Goal: Task Accomplishment & Management: Complete application form

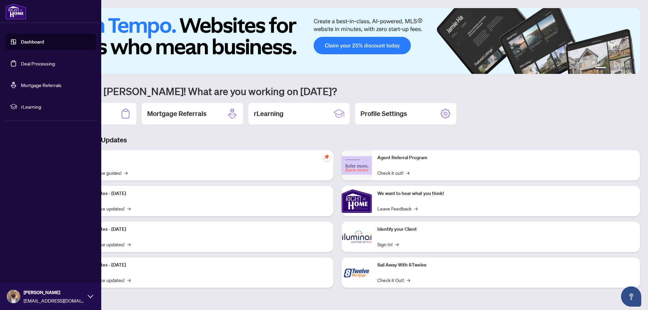
click at [21, 65] on link "Deal Processing" at bounding box center [38, 63] width 34 height 6
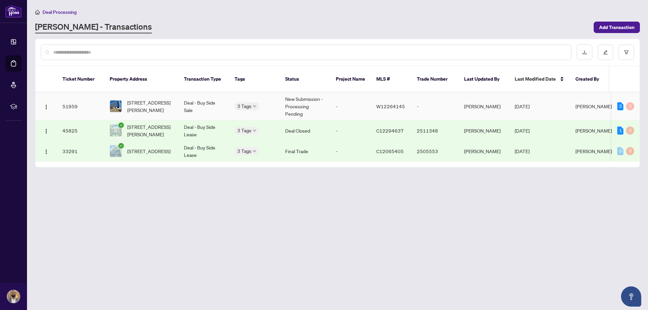
click at [312, 92] on td "New Submission - Processing Pending" at bounding box center [305, 106] width 51 height 28
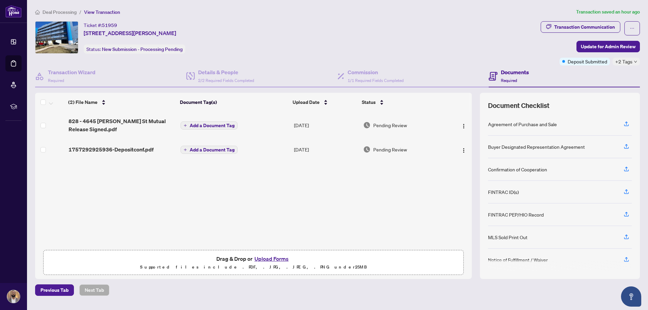
click at [263, 258] on button "Upload Forms" at bounding box center [271, 258] width 38 height 9
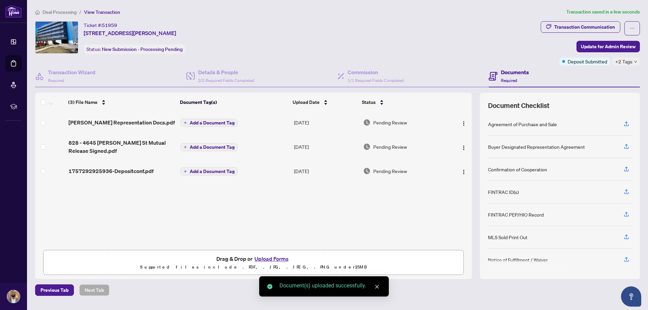
click at [267, 258] on button "Upload Forms" at bounding box center [271, 258] width 38 height 9
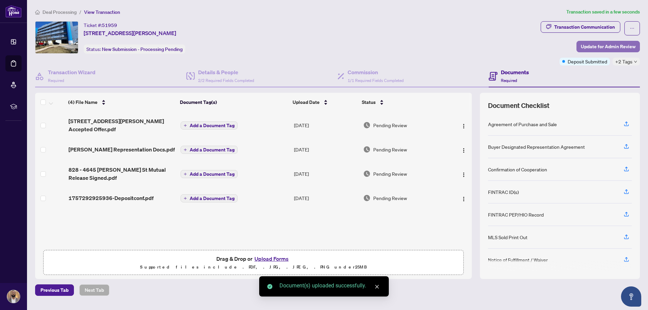
click at [611, 49] on span "Update for Admin Review" at bounding box center [608, 46] width 55 height 11
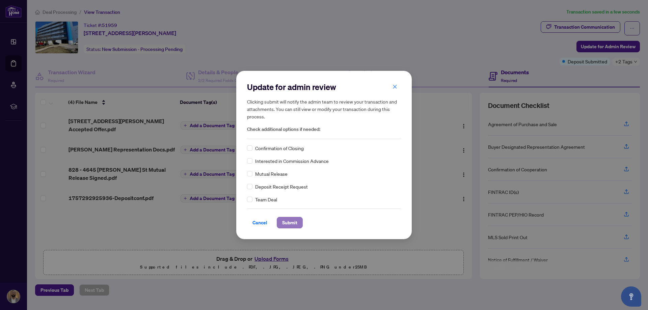
click at [300, 220] on button "Submit" at bounding box center [290, 222] width 26 height 11
